Goal: Task Accomplishment & Management: Manage account settings

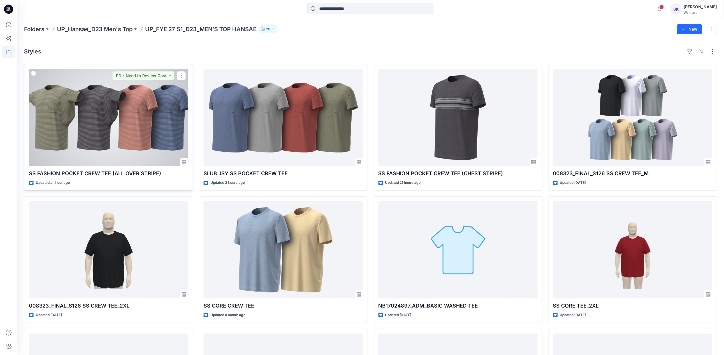
click at [165, 122] on div at bounding box center [108, 117] width 159 height 97
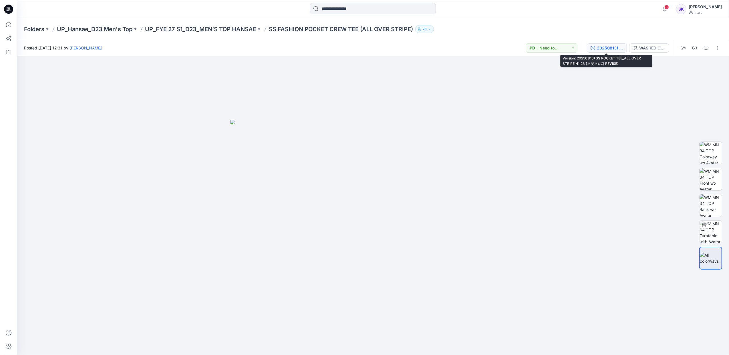
click at [603, 46] on div "20250813) SS POCKET TEE_ALL OVER STRIPE H1'26 (포켓스티치 REVISE)" at bounding box center [610, 48] width 26 height 6
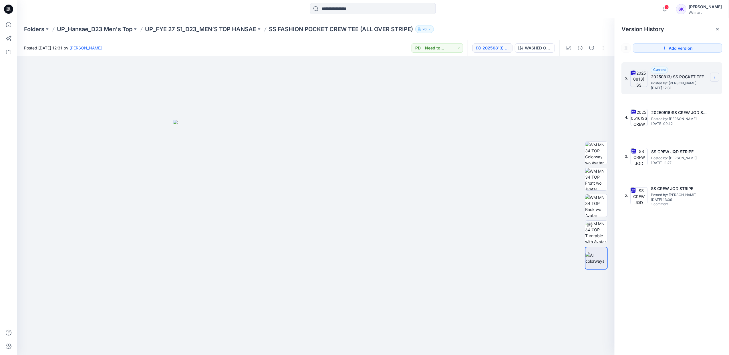
click at [715, 76] on icon at bounding box center [715, 76] width 0 height 0
click at [700, 125] on div "Delete Version" at bounding box center [685, 125] width 66 height 11
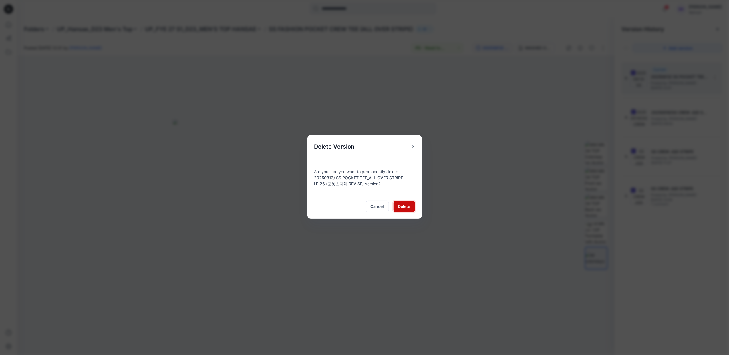
click at [405, 206] on span "Delete" at bounding box center [404, 206] width 12 height 6
